Goal: Task Accomplishment & Management: Use online tool/utility

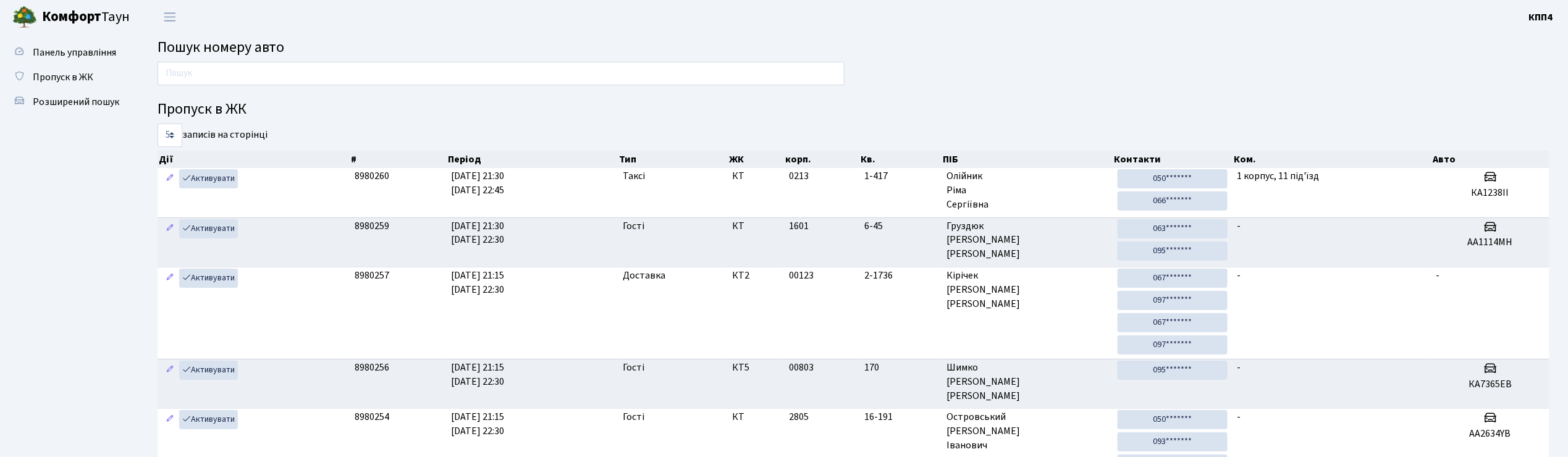
drag, startPoint x: 0, startPoint y: 0, endPoint x: 357, endPoint y: 73, distance: 364.4
click at [357, 73] on input "text" at bounding box center [501, 73] width 687 height 23
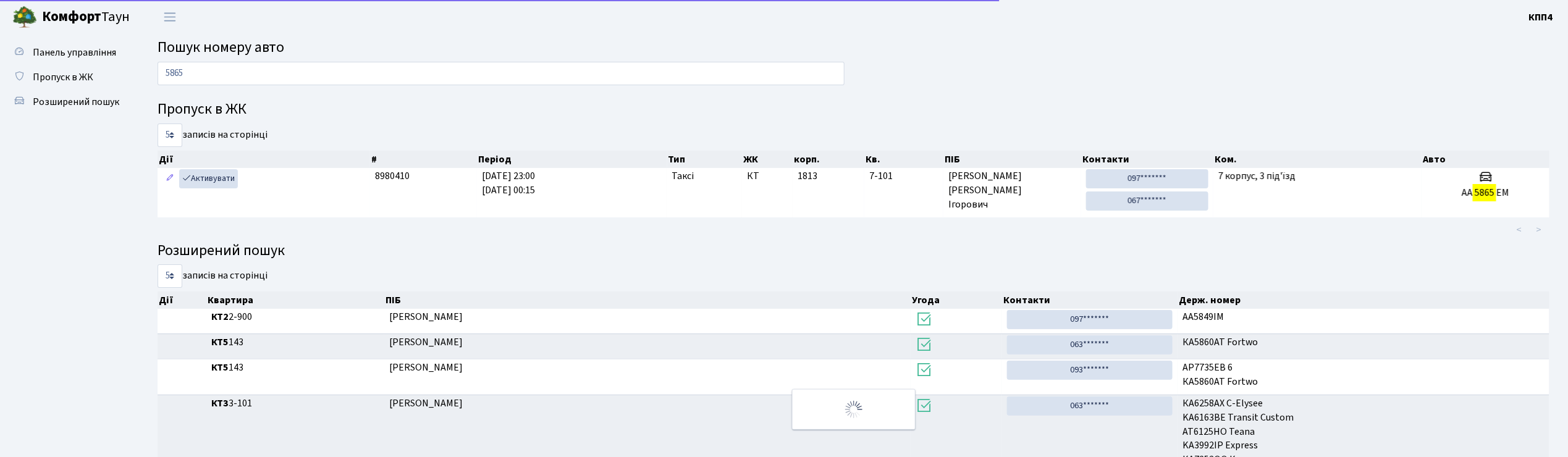
type input "5865"
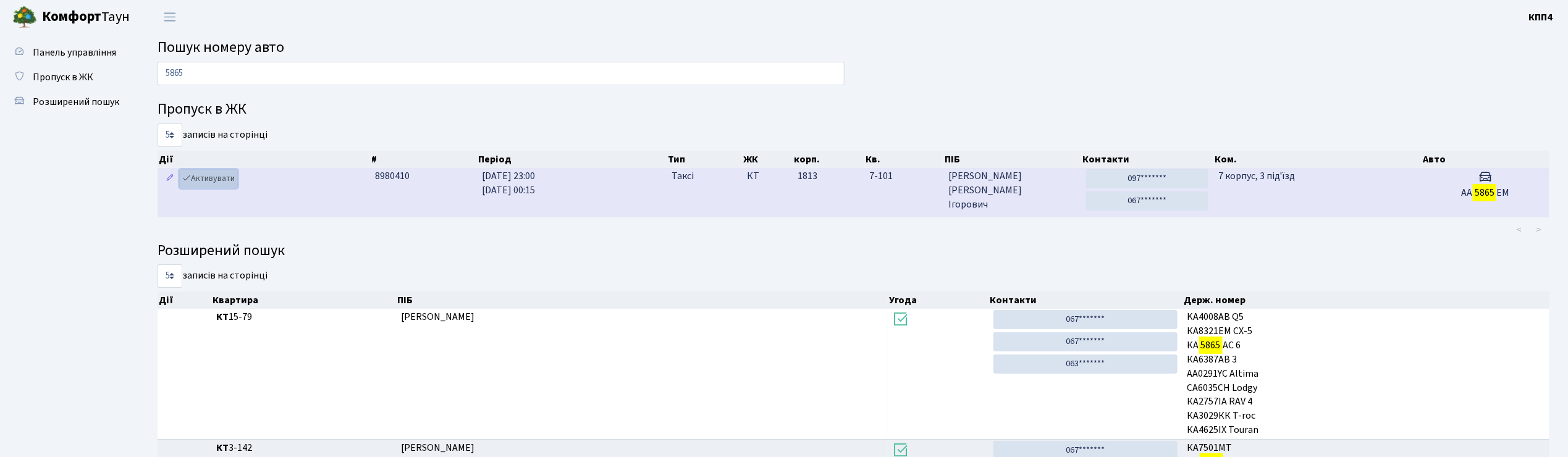
click at [216, 181] on link "Активувати" at bounding box center [209, 179] width 58 height 19
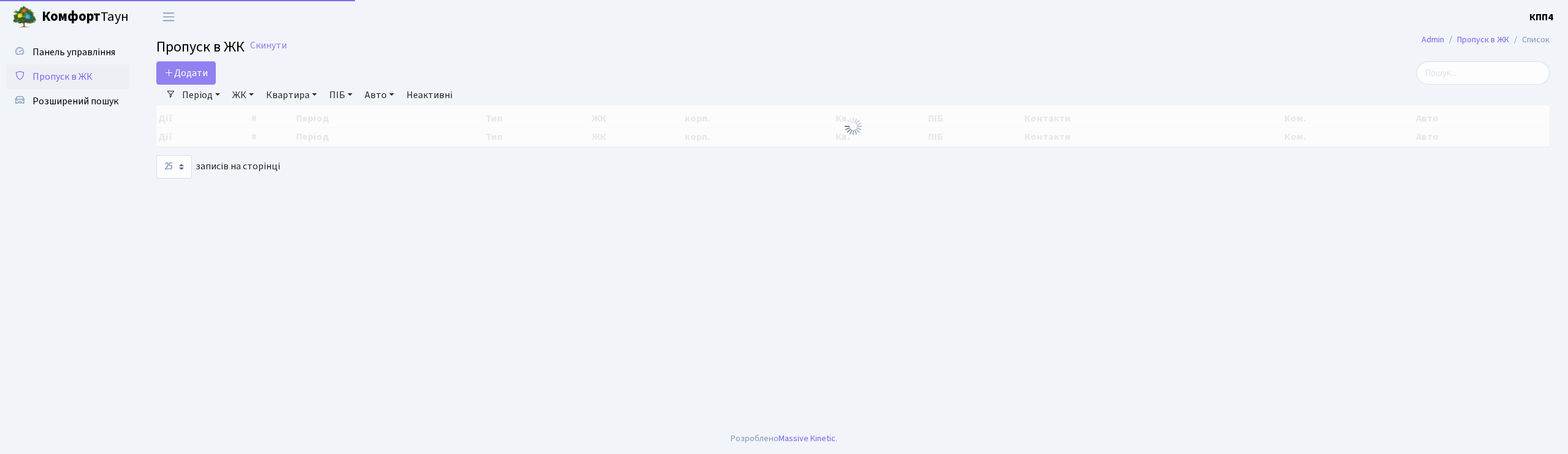
select select "25"
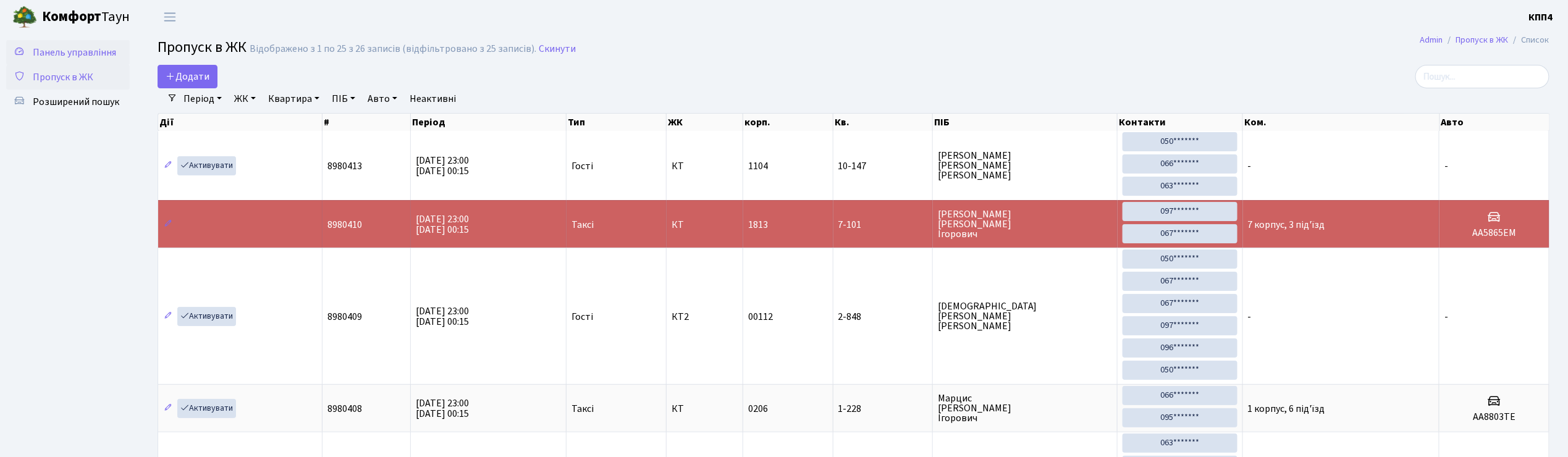
click at [73, 50] on span "Панель управління" at bounding box center [74, 52] width 83 height 14
